Goal: Check status

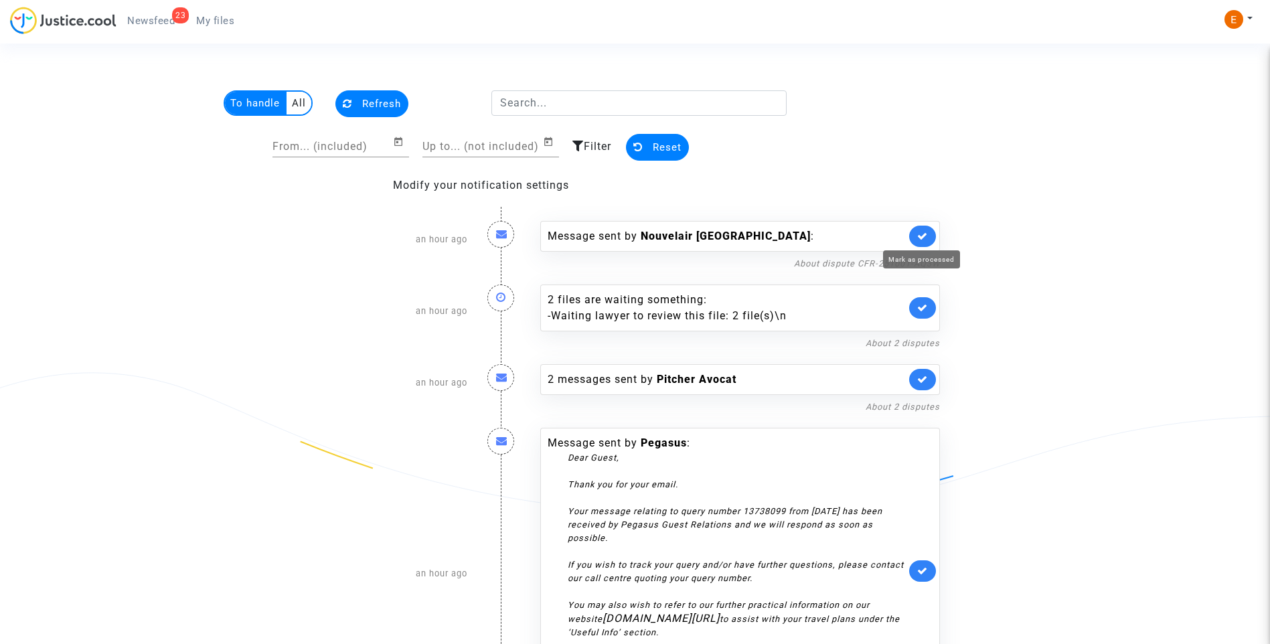
click at [927, 236] on icon at bounding box center [922, 236] width 11 height 10
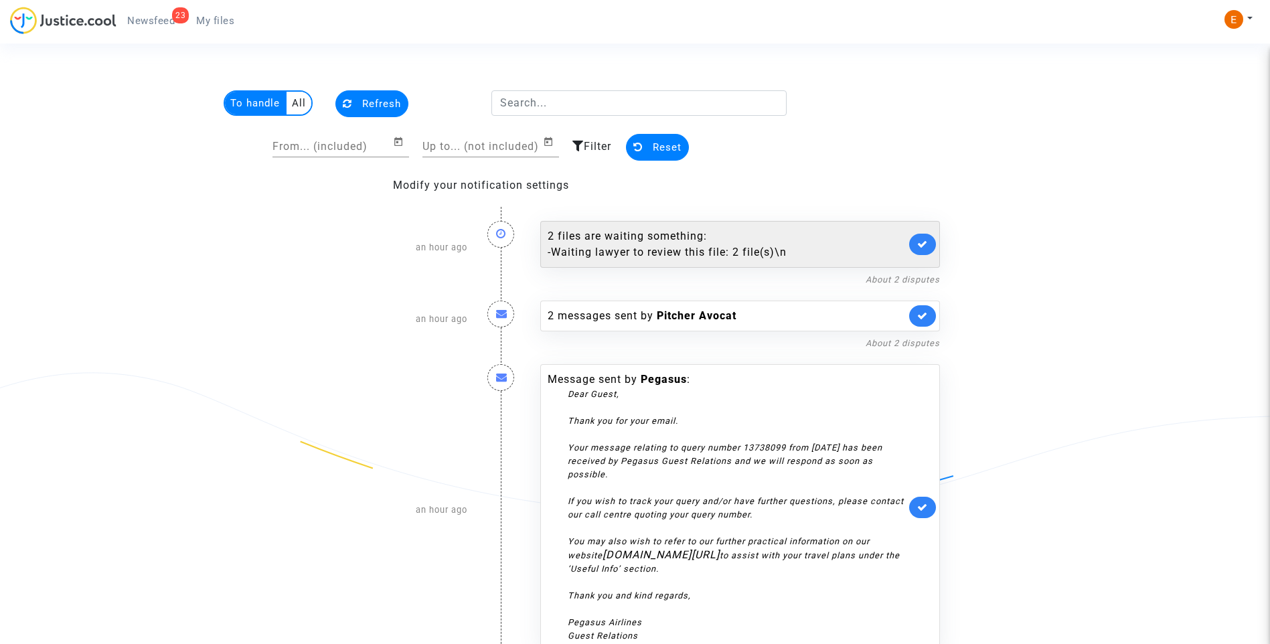
click at [928, 234] on link at bounding box center [922, 244] width 27 height 21
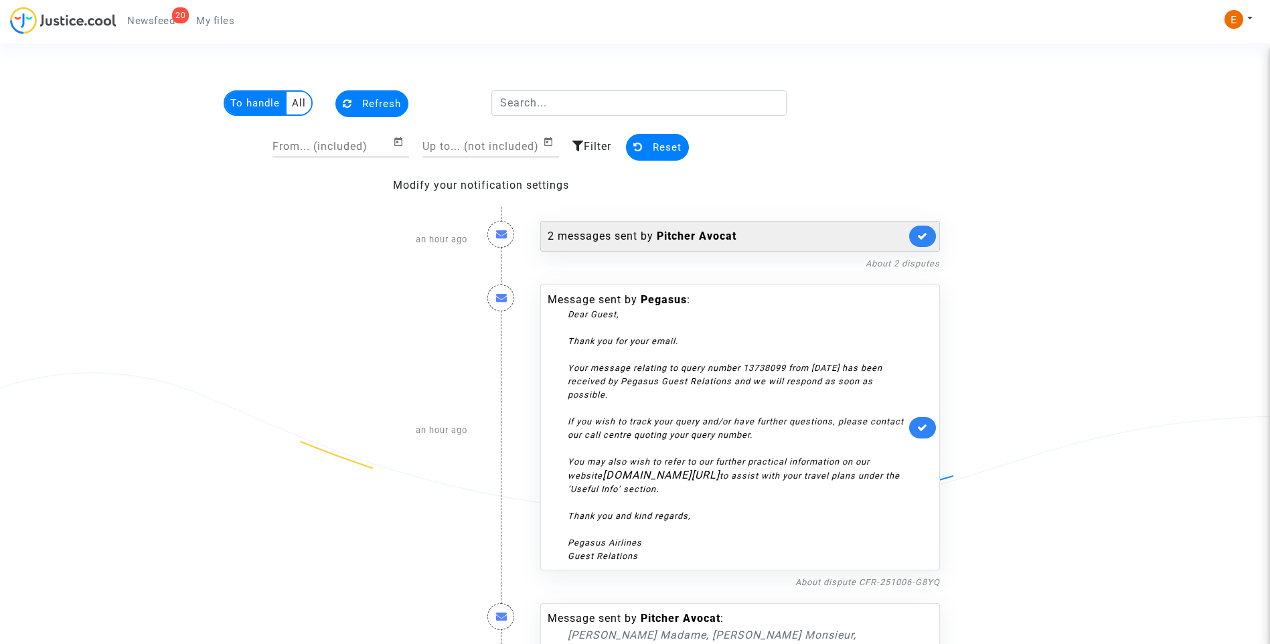
click at [643, 228] on div "2 messages sent by [PERSON_NAME]" at bounding box center [740, 236] width 400 height 31
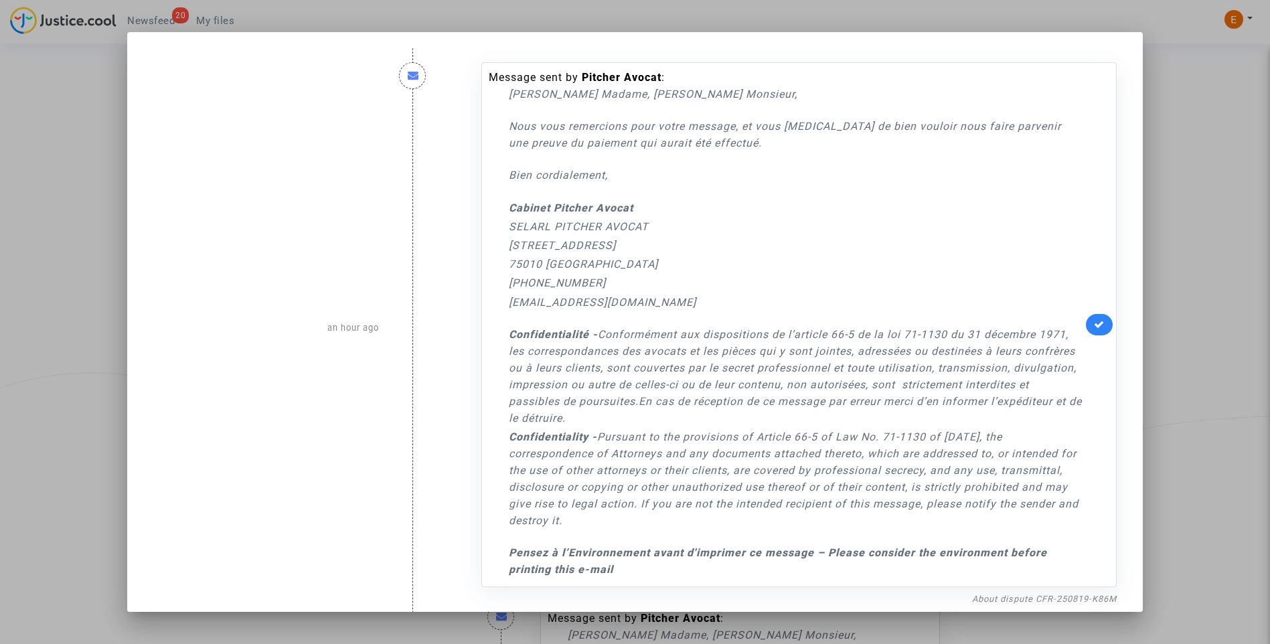
scroll to position [469, 0]
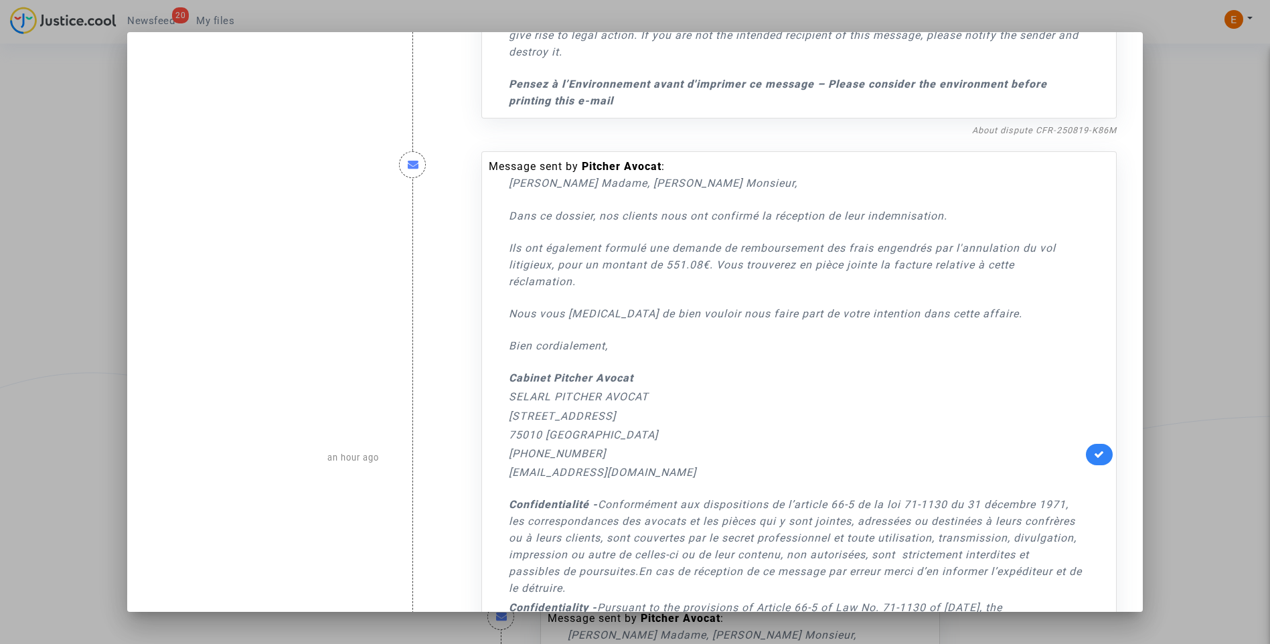
click at [1196, 188] on div at bounding box center [635, 322] width 1270 height 644
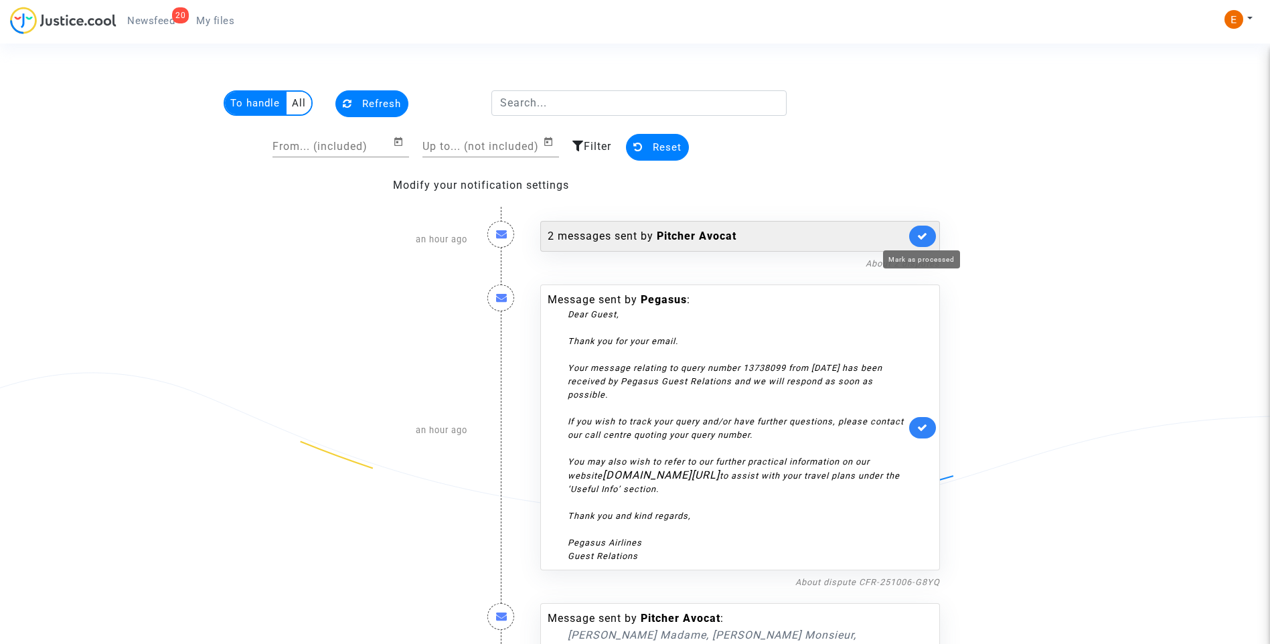
click at [927, 231] on icon at bounding box center [922, 236] width 11 height 10
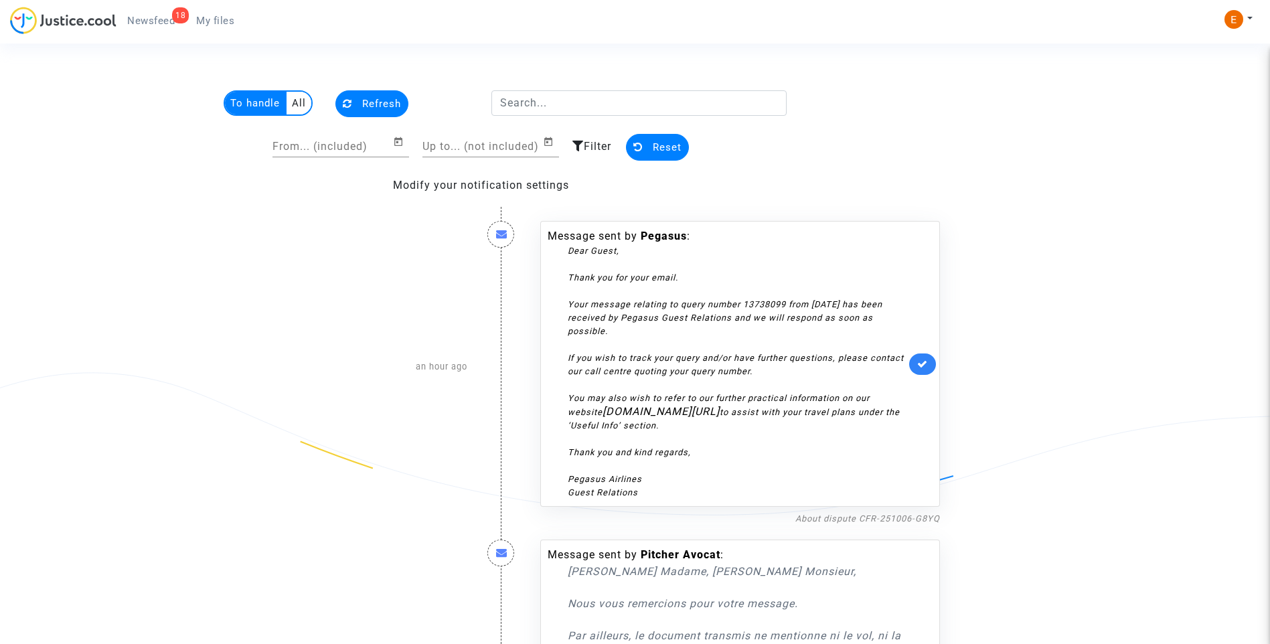
click at [928, 362] on link at bounding box center [922, 364] width 27 height 21
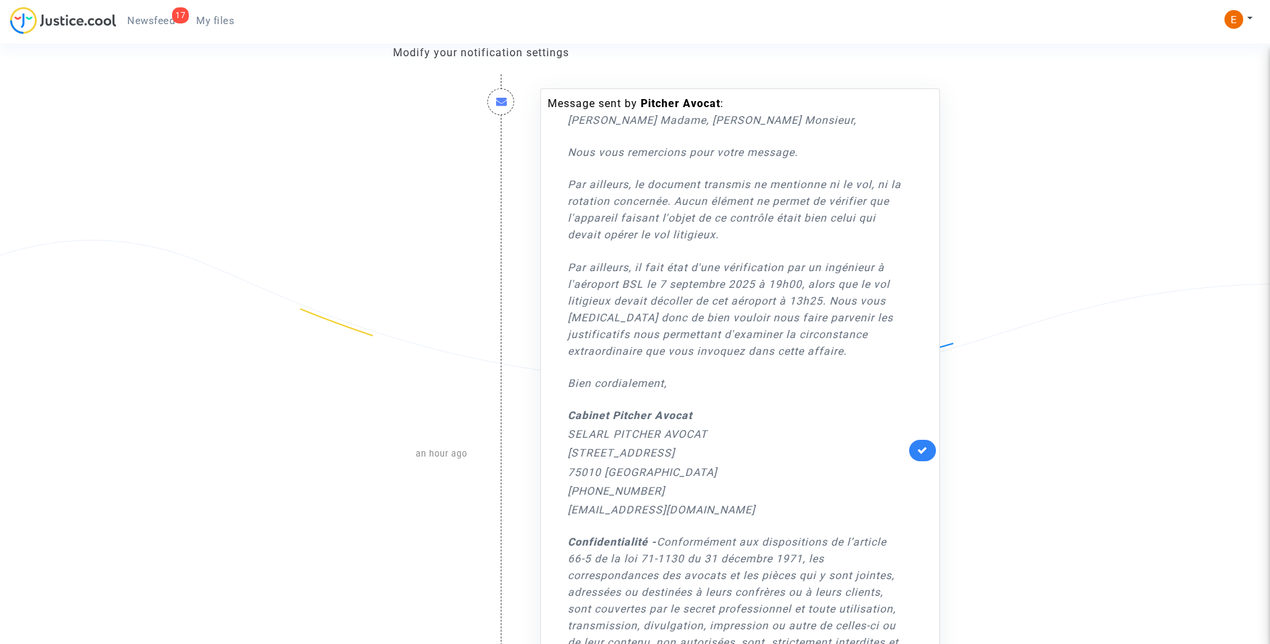
scroll to position [134, 0]
click at [922, 445] on icon at bounding box center [922, 449] width 11 height 10
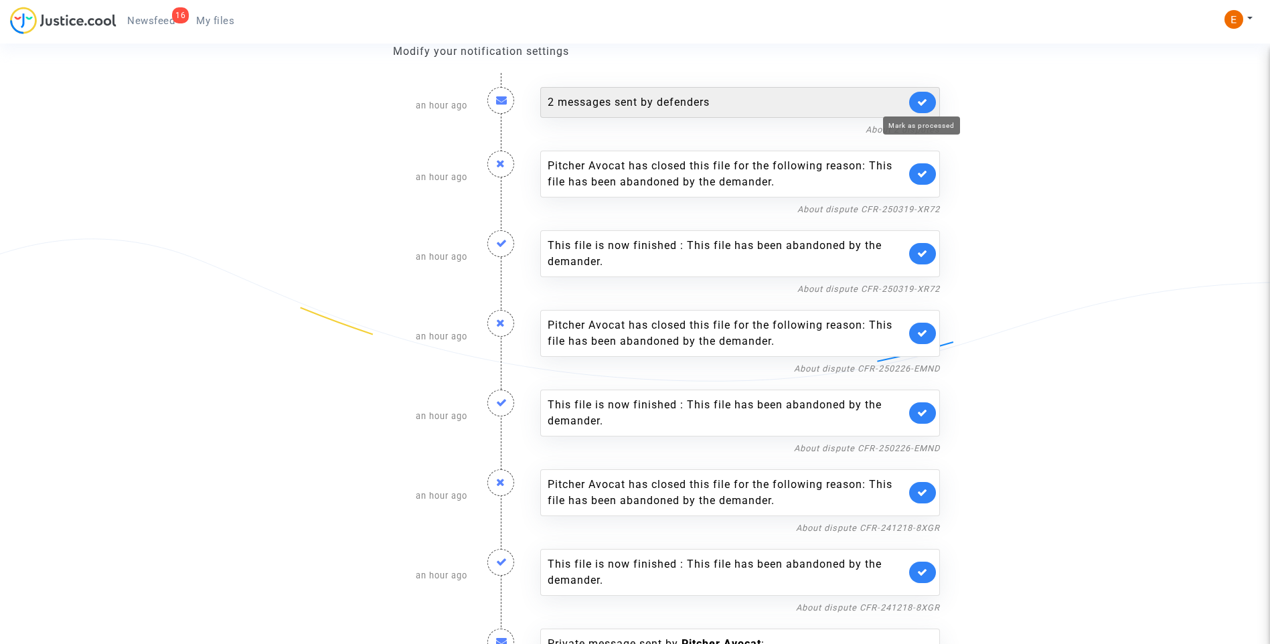
click at [926, 103] on icon at bounding box center [922, 102] width 11 height 10
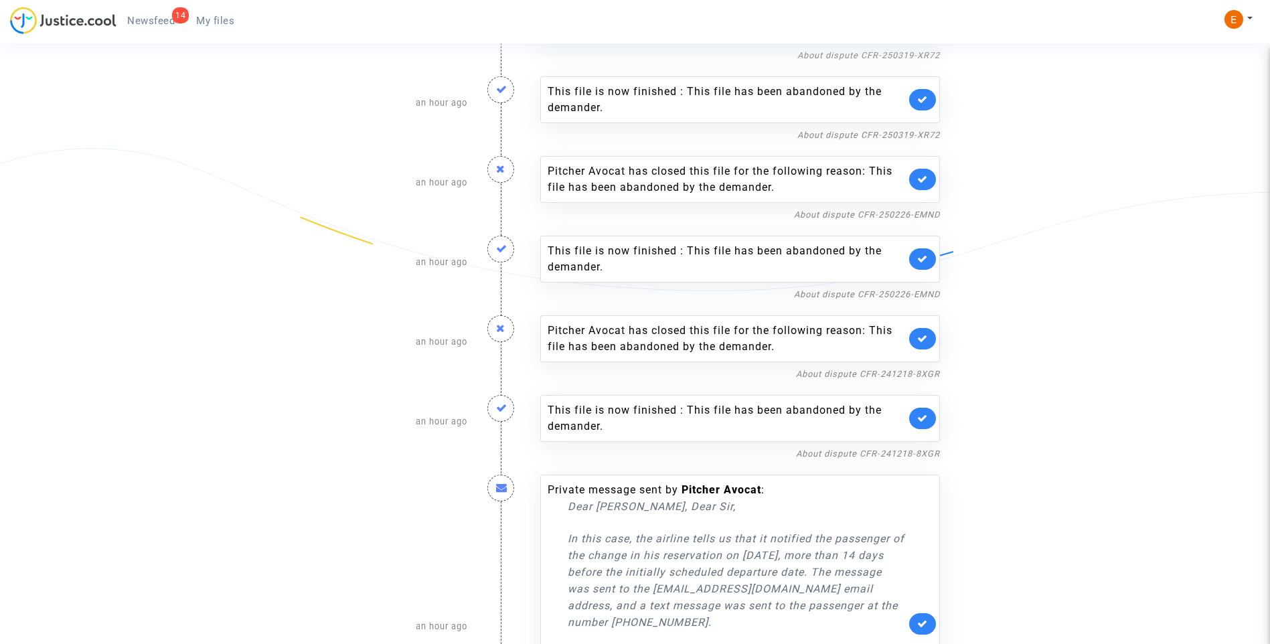
scroll to position [201, 0]
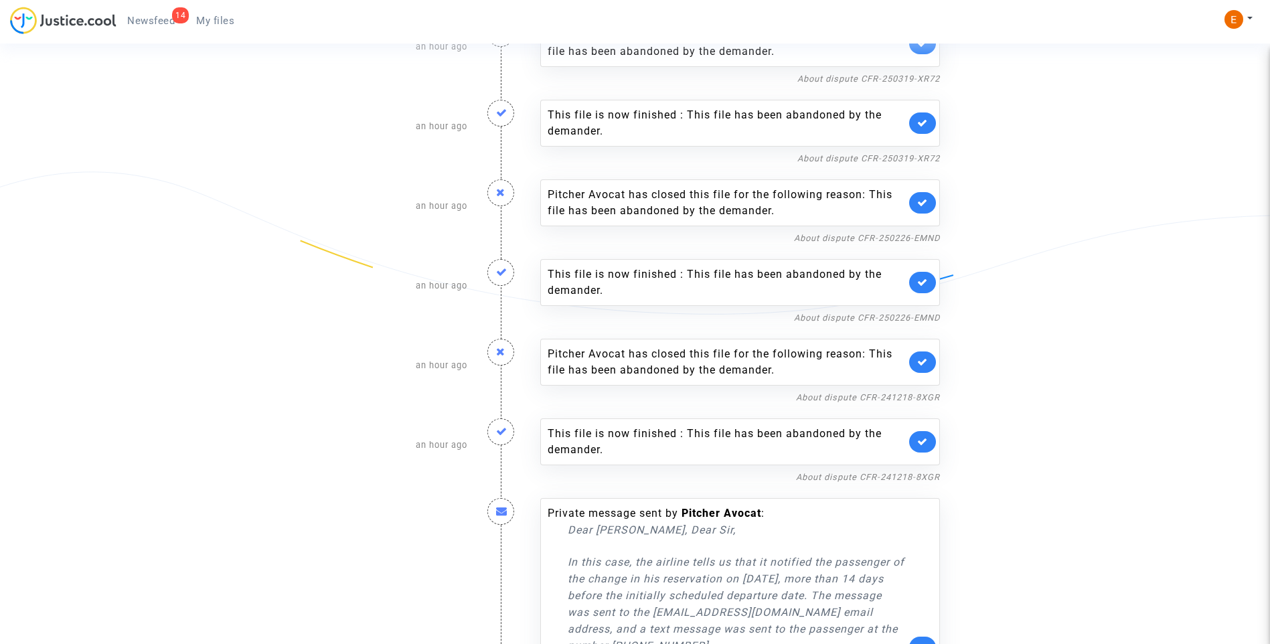
click at [925, 435] on link at bounding box center [922, 441] width 27 height 21
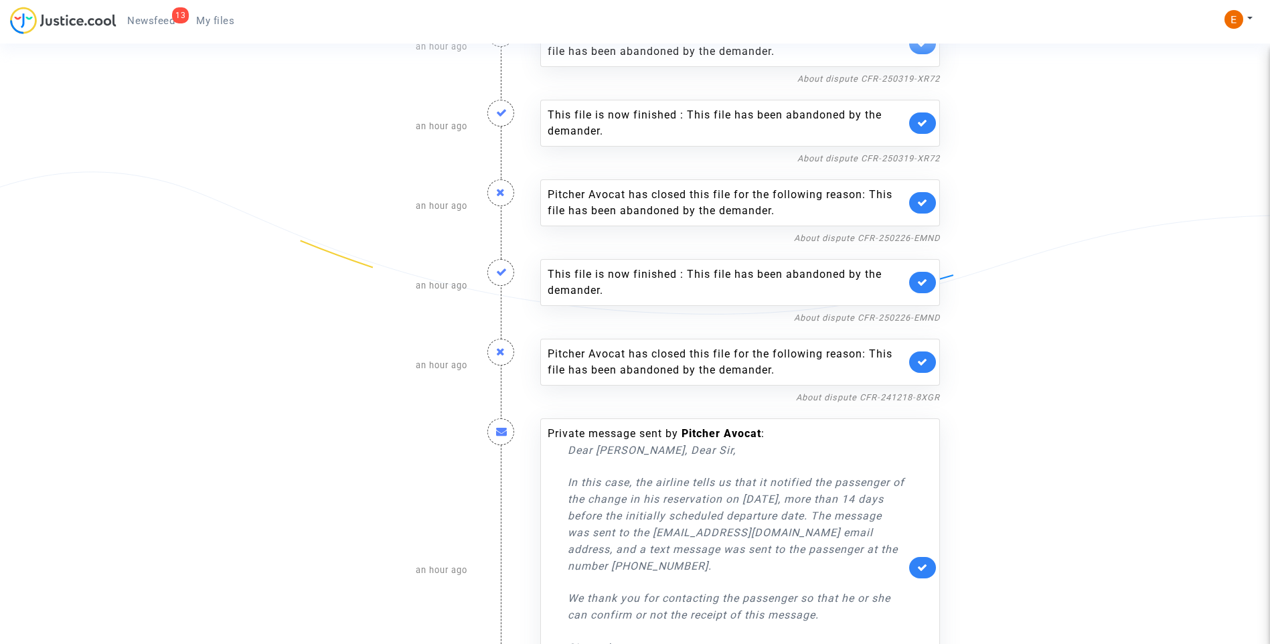
click at [921, 363] on icon at bounding box center [922, 362] width 11 height 10
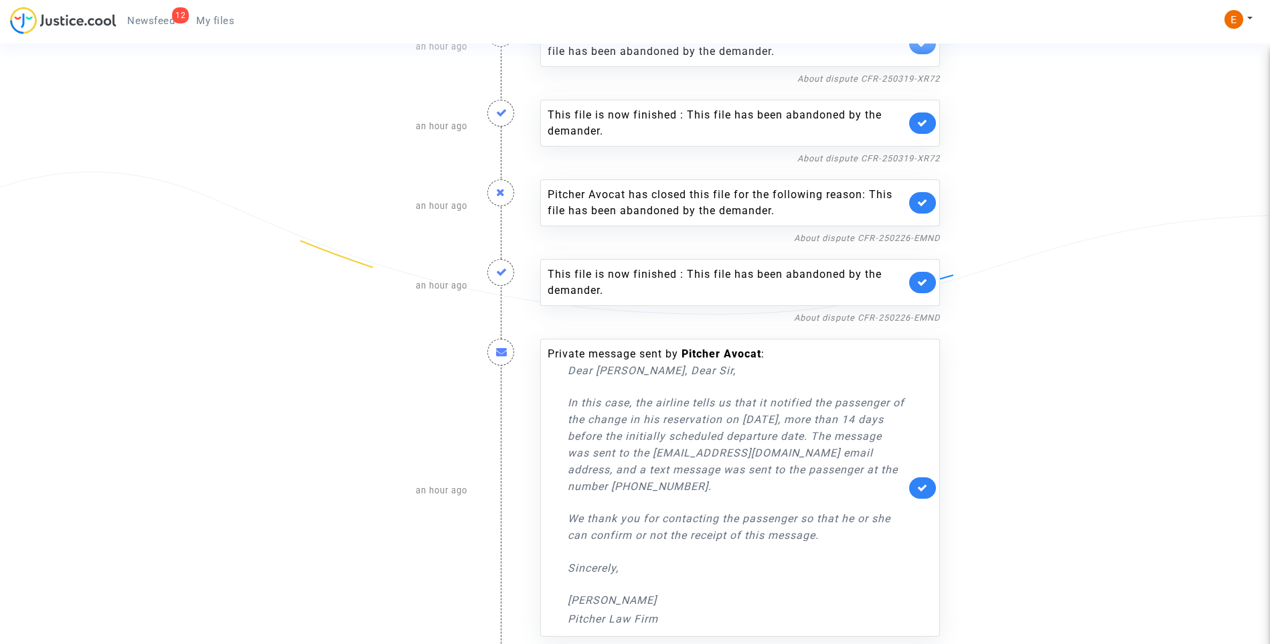
click at [931, 285] on link at bounding box center [922, 282] width 27 height 21
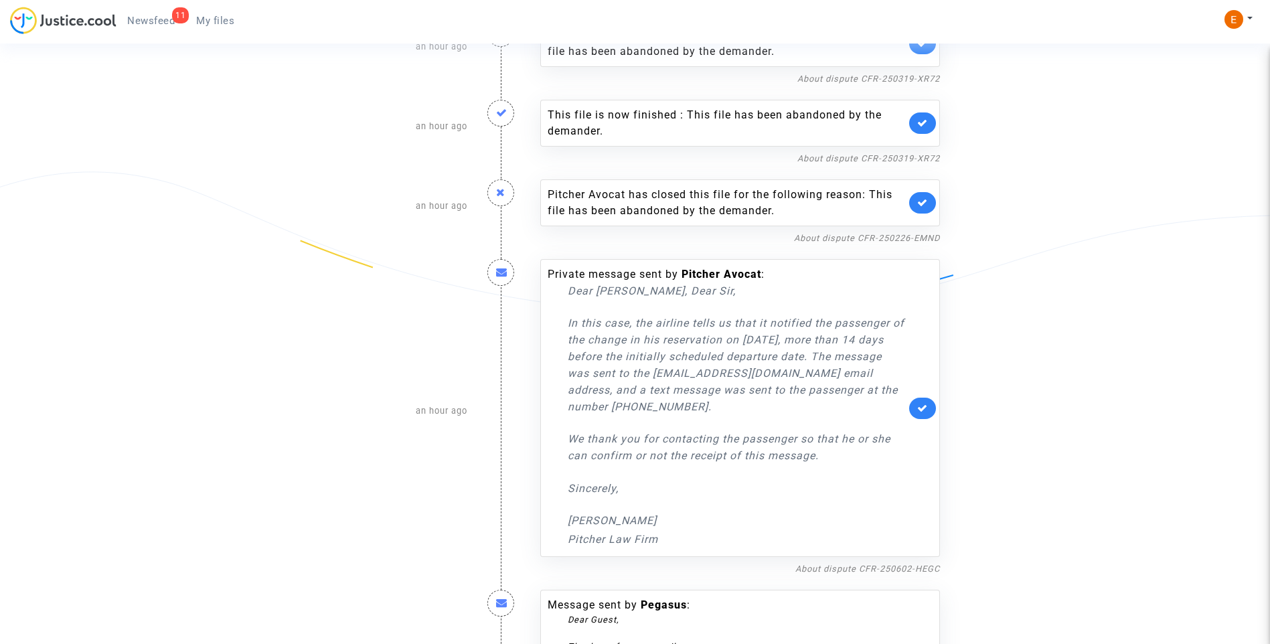
click at [929, 202] on link at bounding box center [922, 202] width 27 height 21
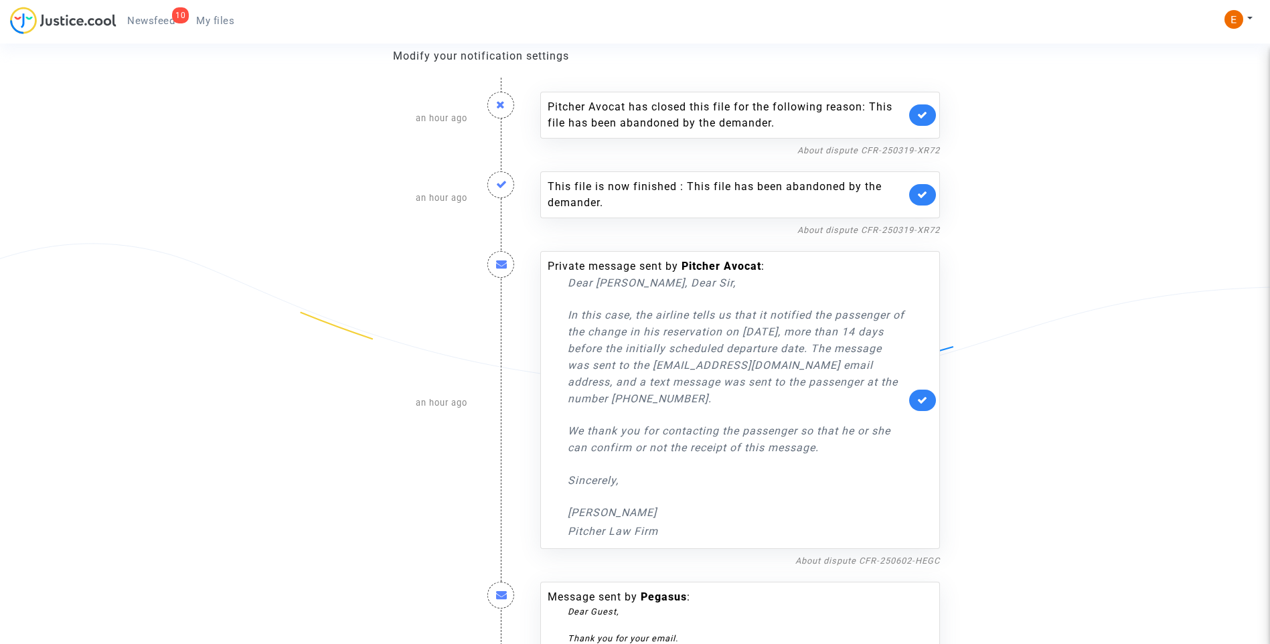
scroll to position [0, 0]
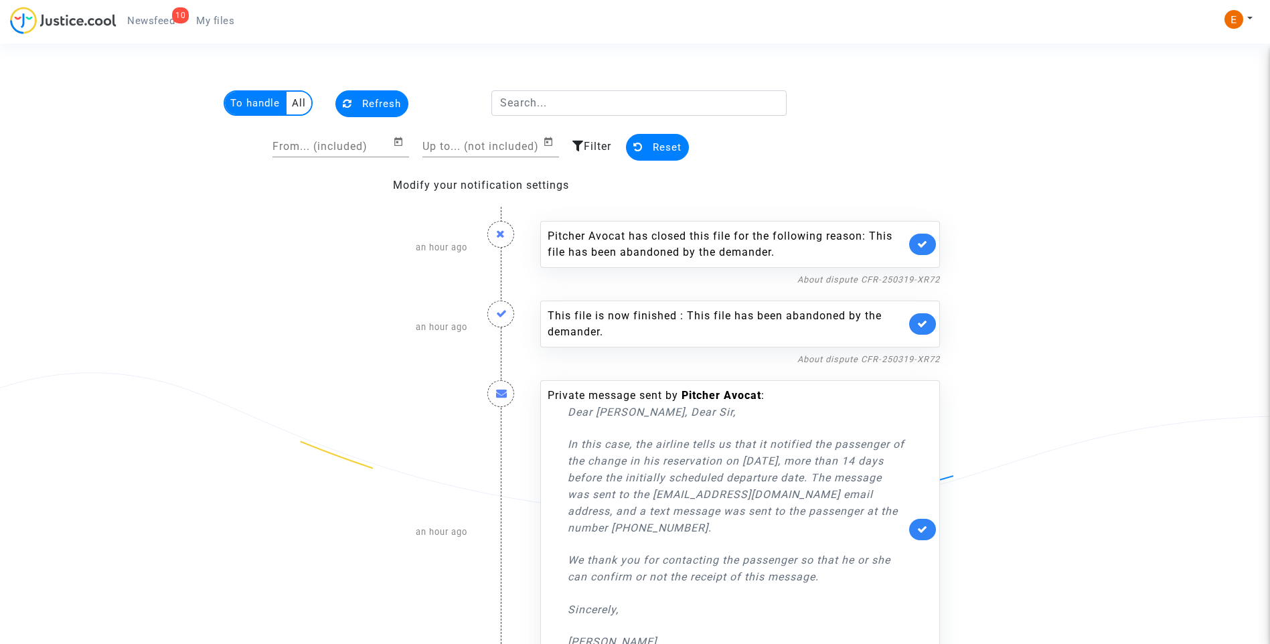
click at [912, 340] on div "This file is now finished : This file has been abandoned by the demander." at bounding box center [740, 324] width 400 height 47
click at [922, 323] on icon at bounding box center [922, 324] width 11 height 10
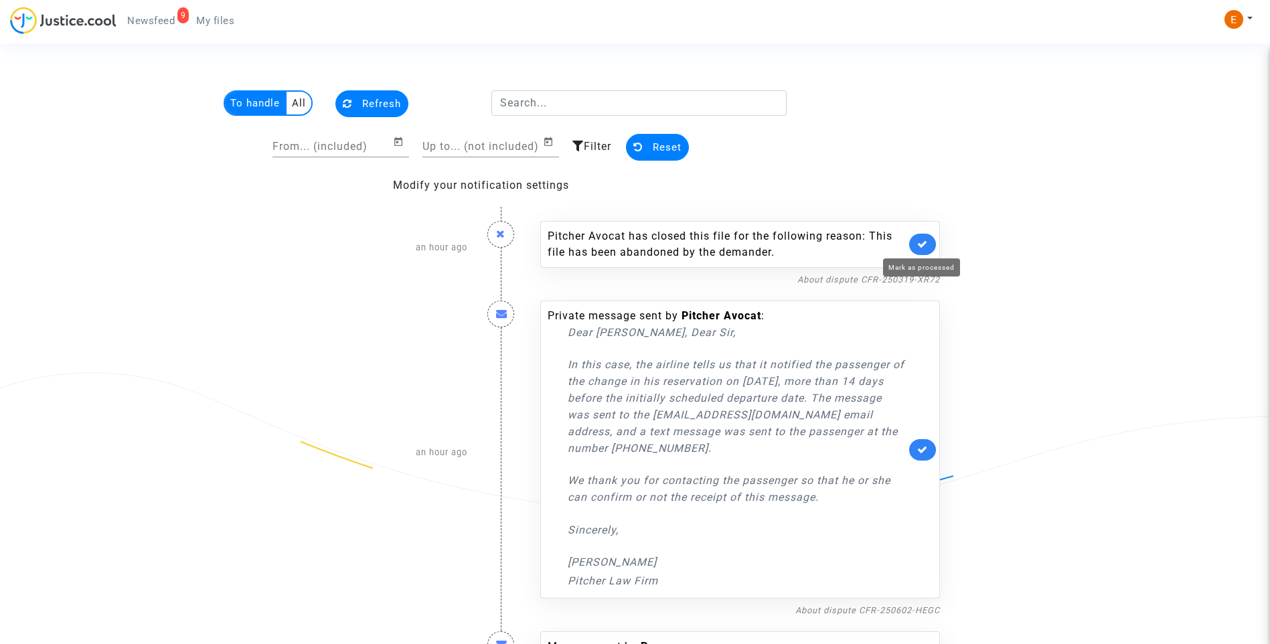
click at [921, 240] on icon at bounding box center [922, 244] width 11 height 10
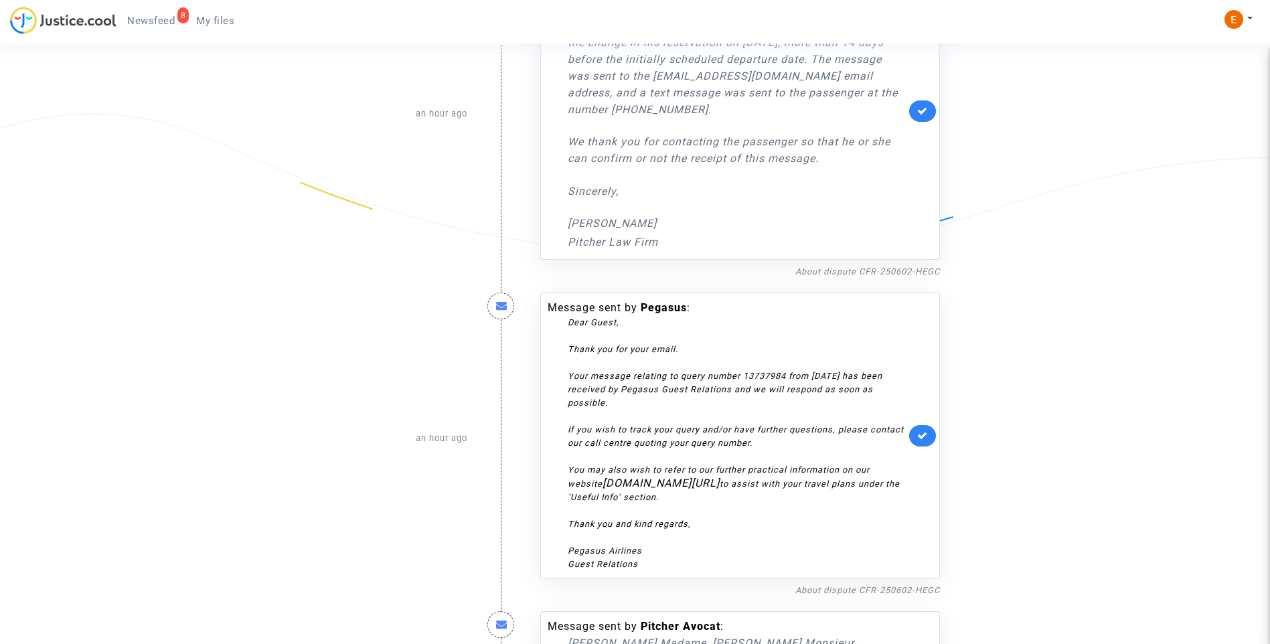
scroll to position [268, 0]
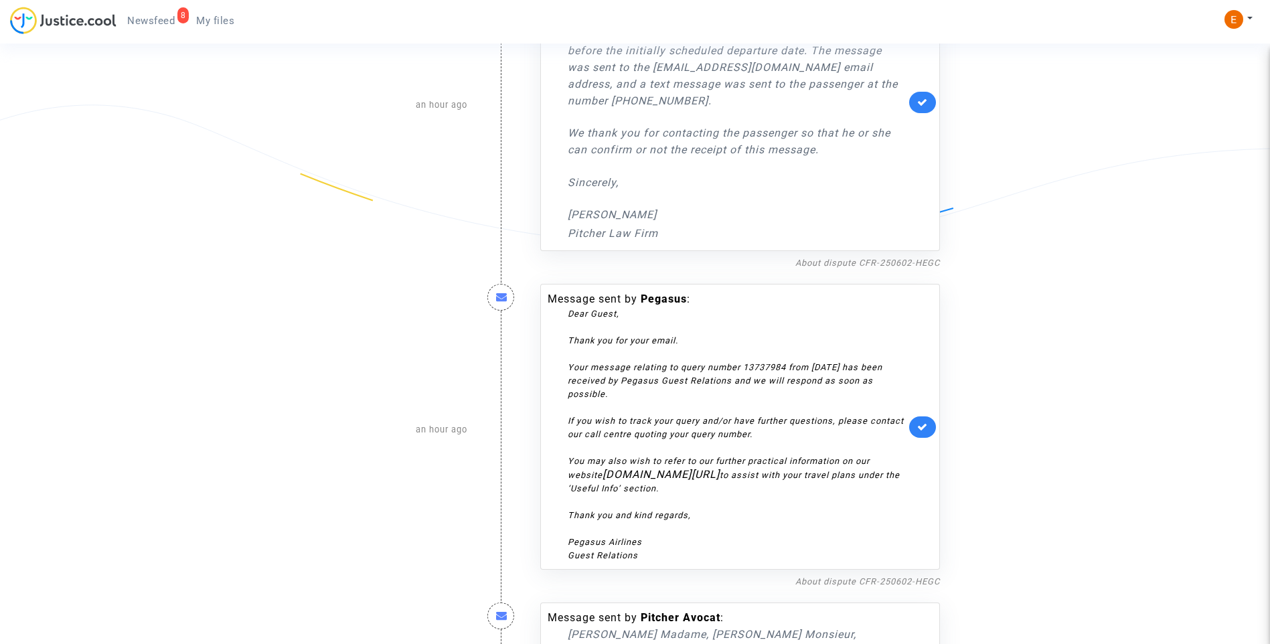
click at [920, 419] on link at bounding box center [922, 426] width 27 height 21
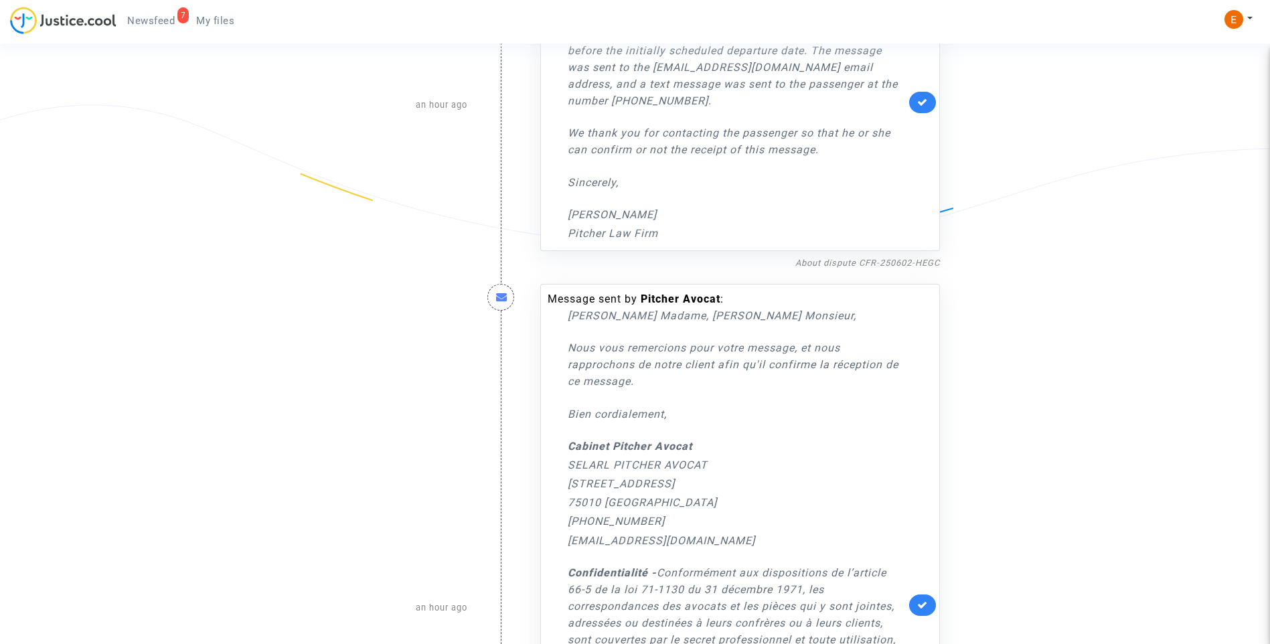
scroll to position [335, 0]
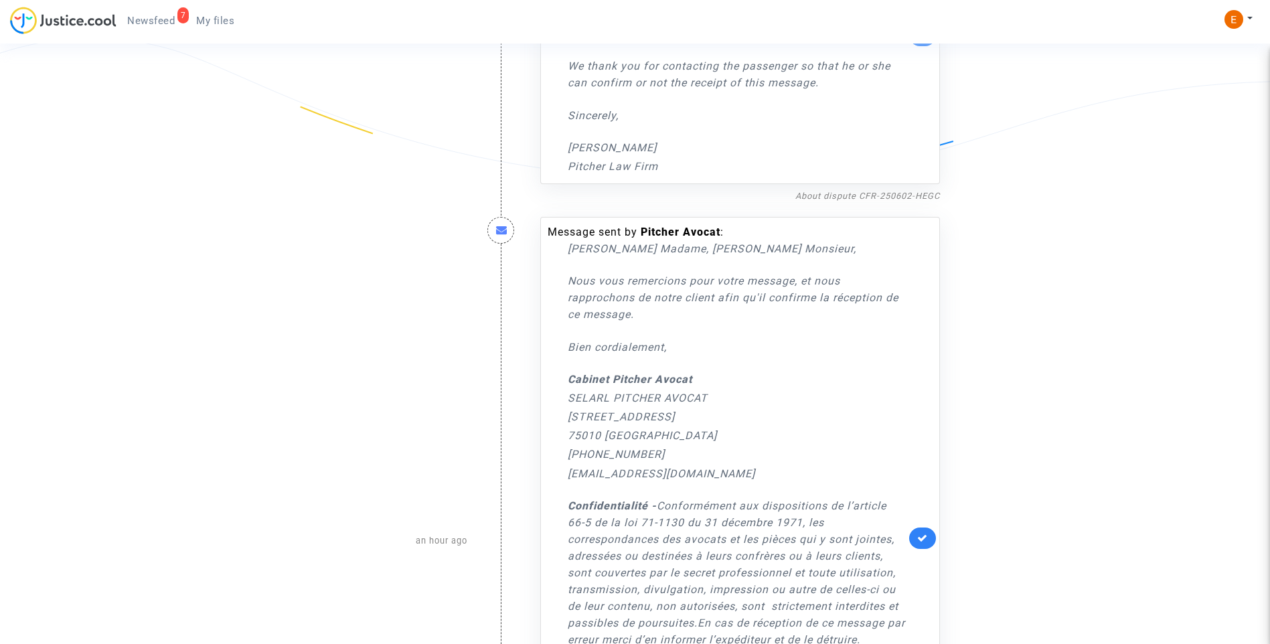
click at [924, 536] on icon at bounding box center [922, 538] width 11 height 10
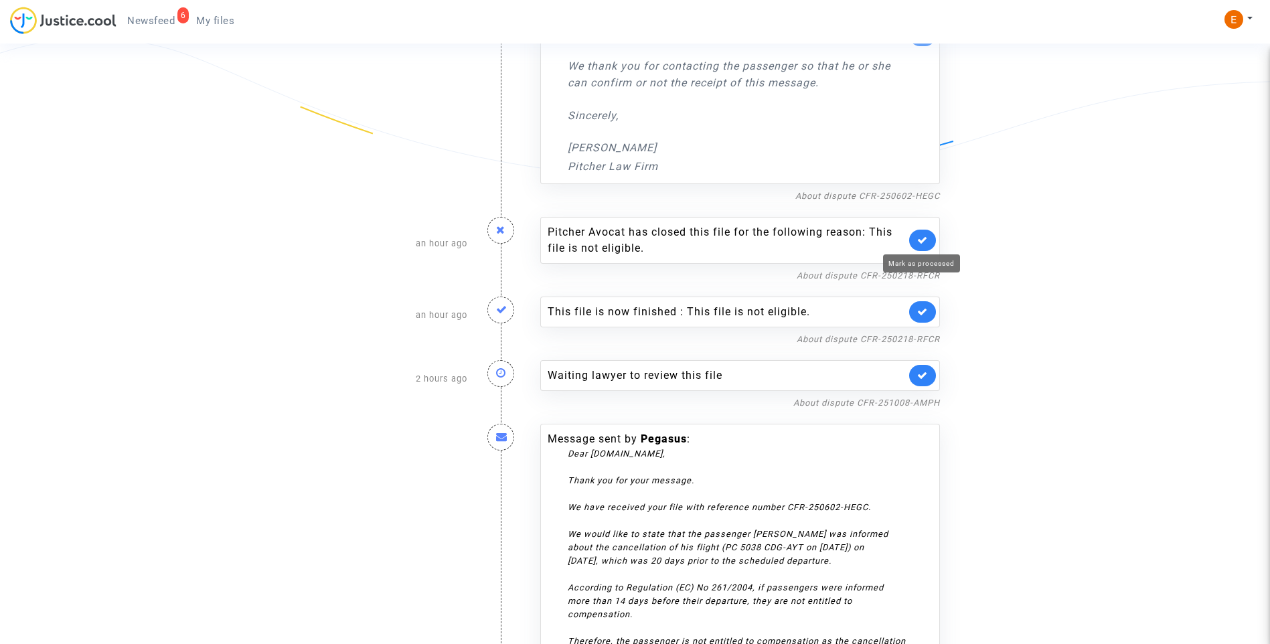
click at [927, 240] on icon at bounding box center [922, 240] width 11 height 10
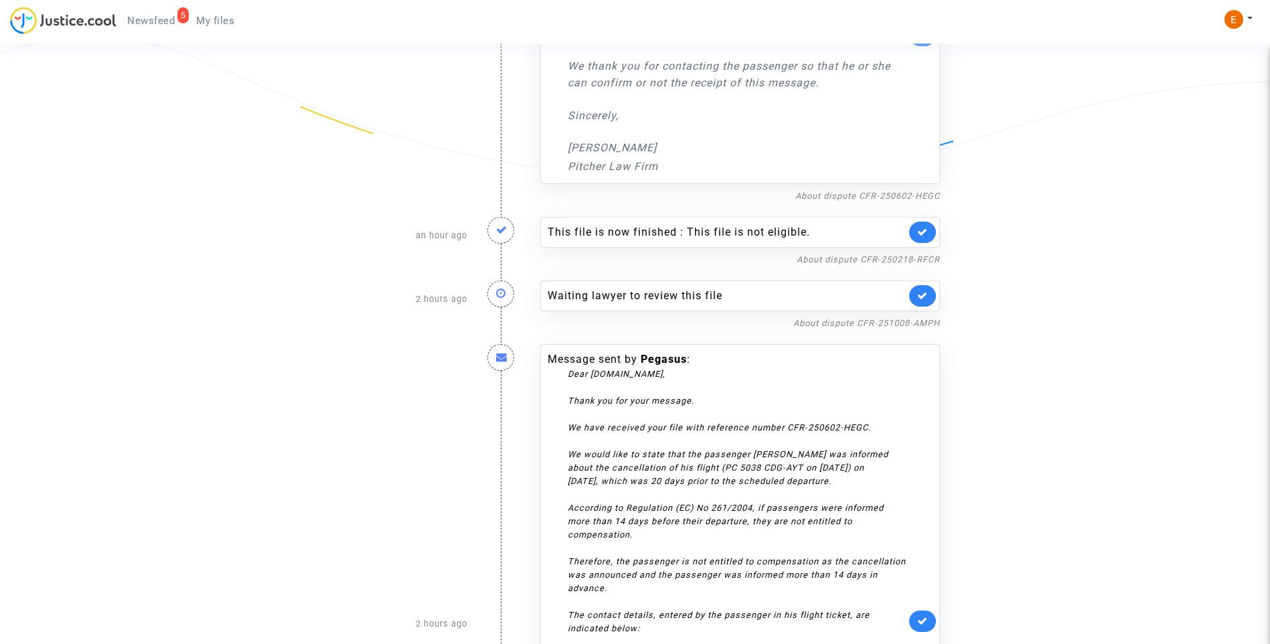
click at [927, 240] on link at bounding box center [922, 232] width 27 height 21
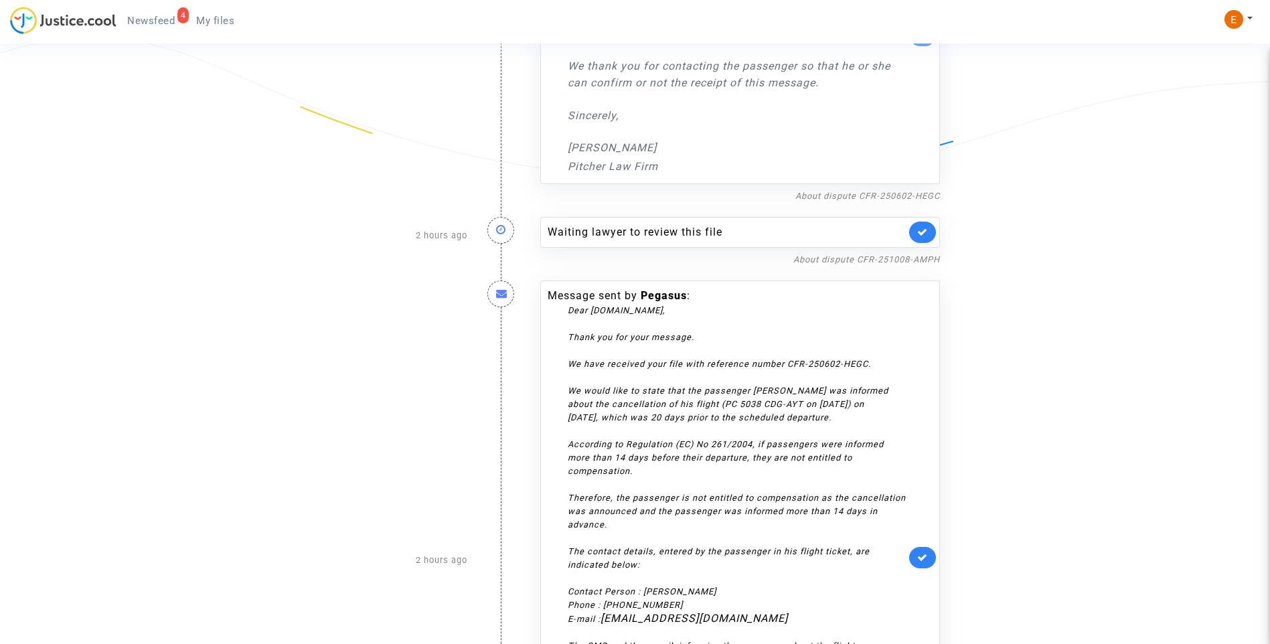
click at [927, 240] on link at bounding box center [922, 232] width 27 height 21
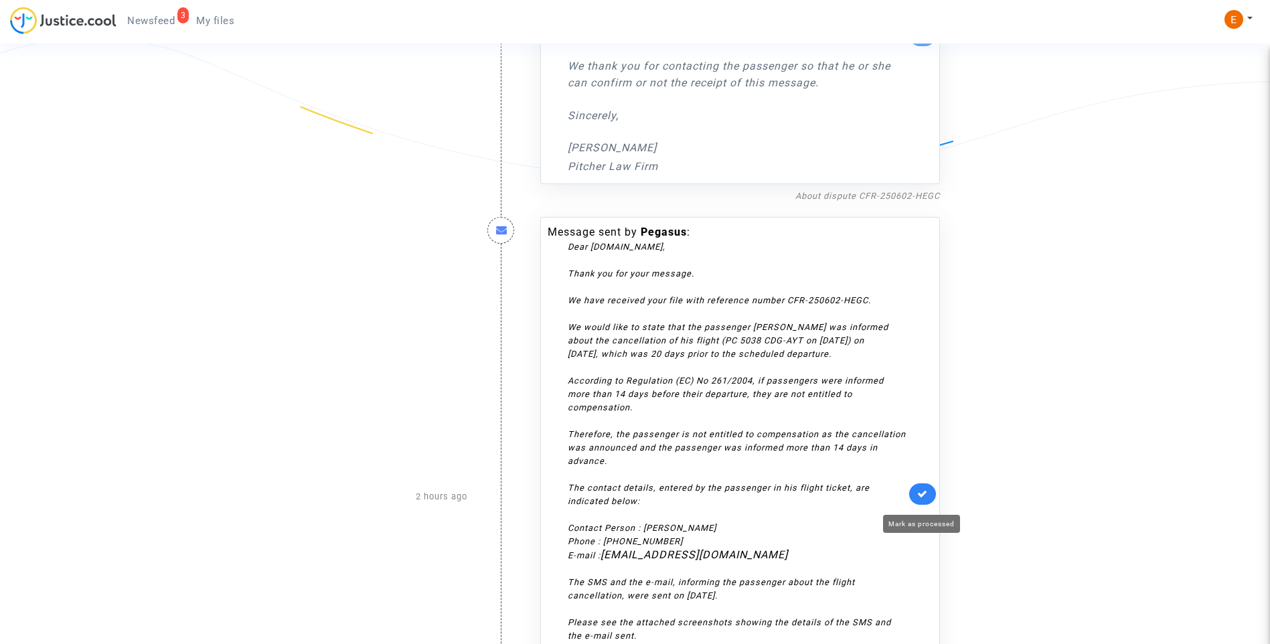
click at [927, 499] on icon at bounding box center [922, 494] width 11 height 10
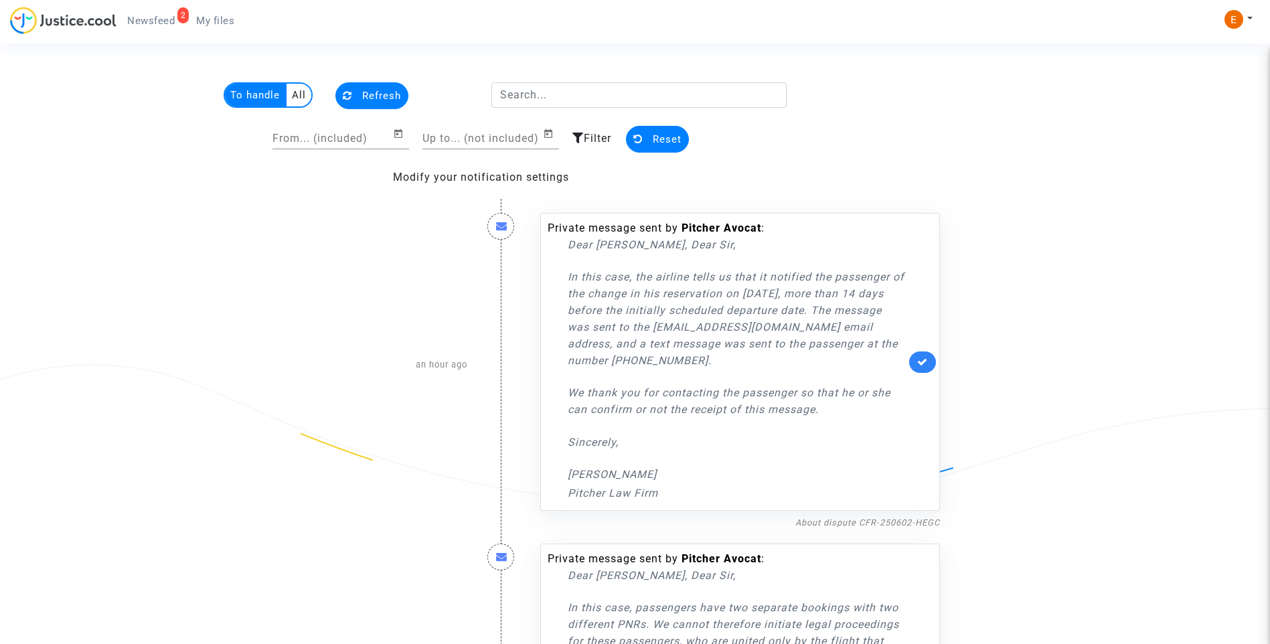
scroll to position [0, 0]
